Goal: Task Accomplishment & Management: Manage account settings

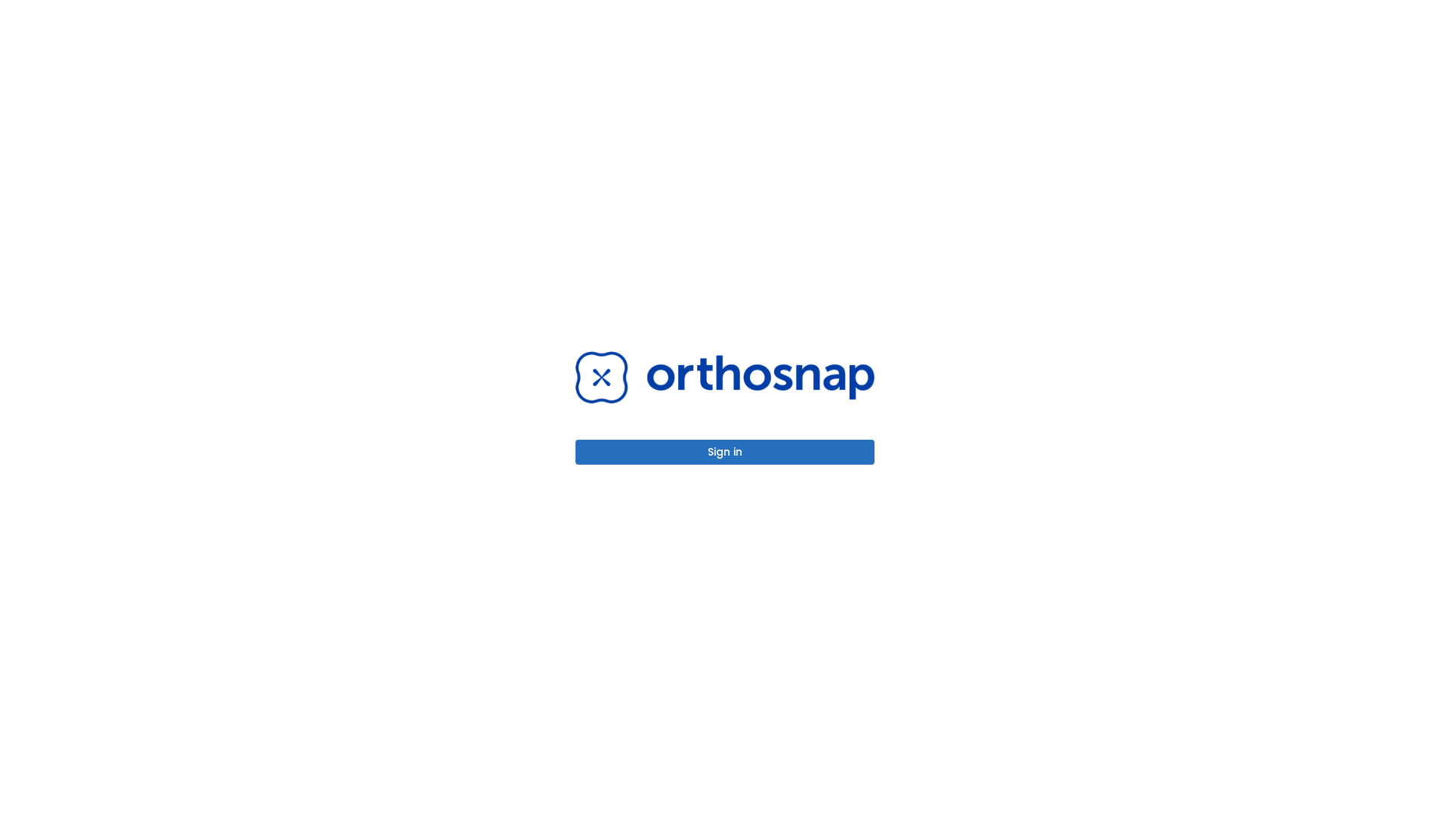
click at [725, 452] on button "Sign in" at bounding box center [724, 452] width 299 height 25
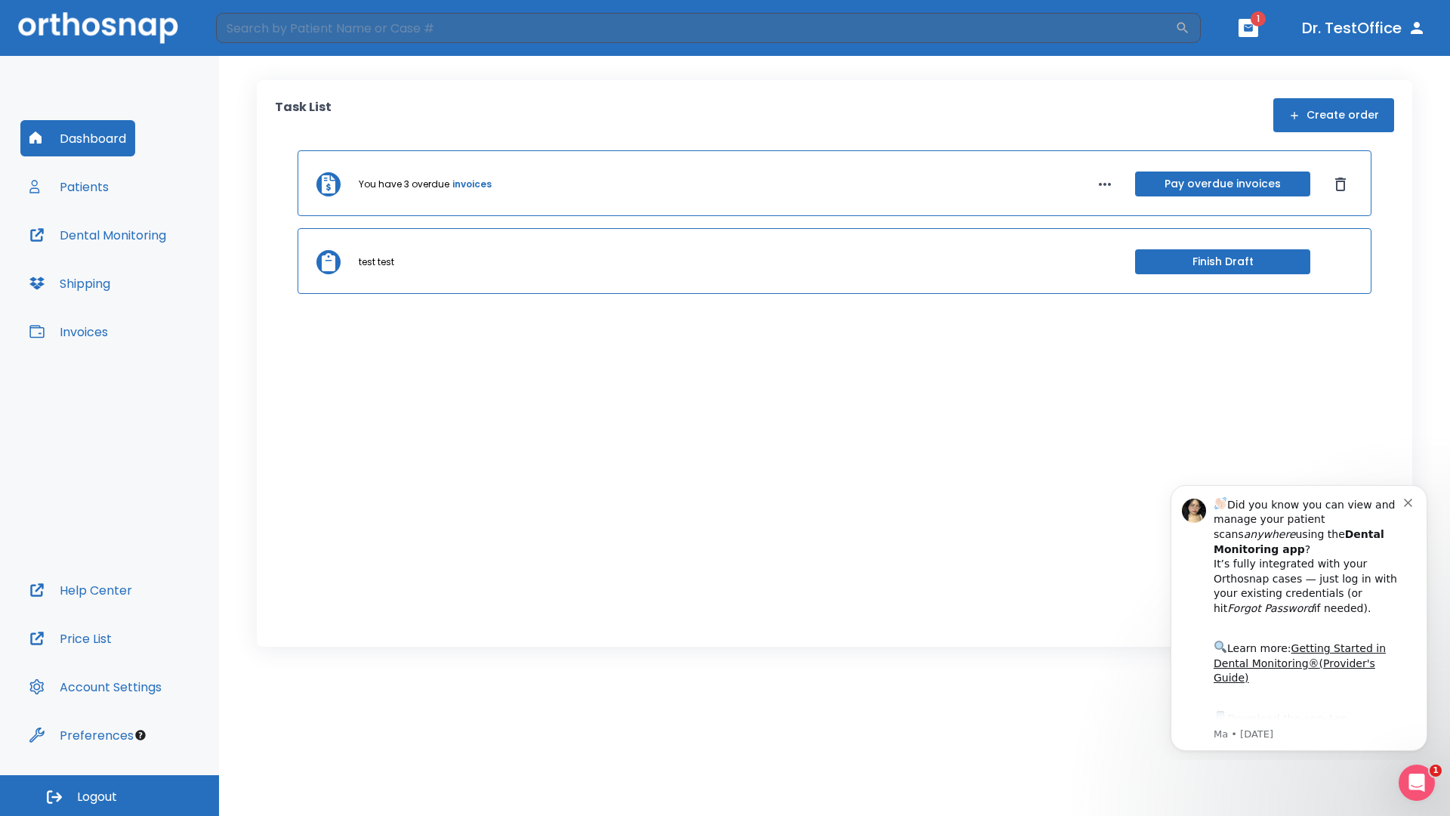
click at [110, 795] on span "Logout" at bounding box center [97, 796] width 40 height 17
